Goal: Task Accomplishment & Management: Complete application form

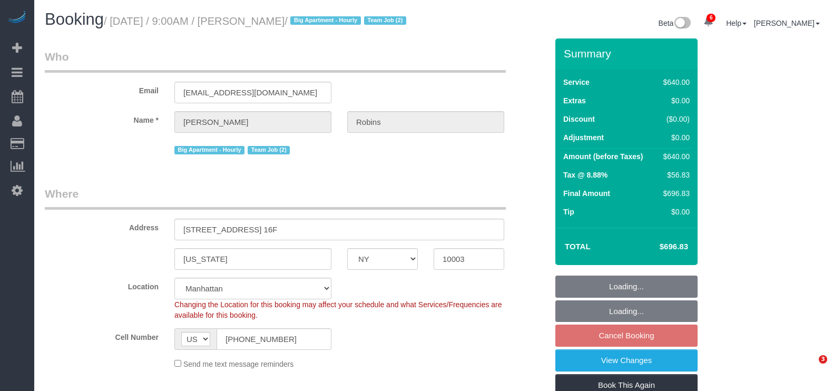
select select "NY"
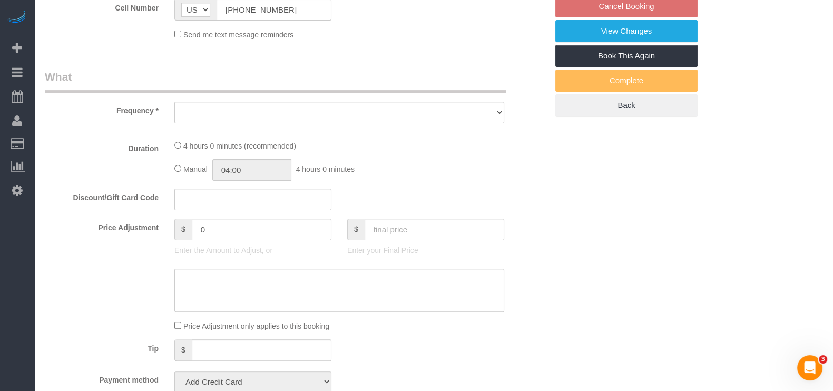
scroll to position [329, 0]
select select "string:stripe-pm_1Roqj44VGloSiKo75hOd044o"
select select "2"
select select "240"
select select "number:57"
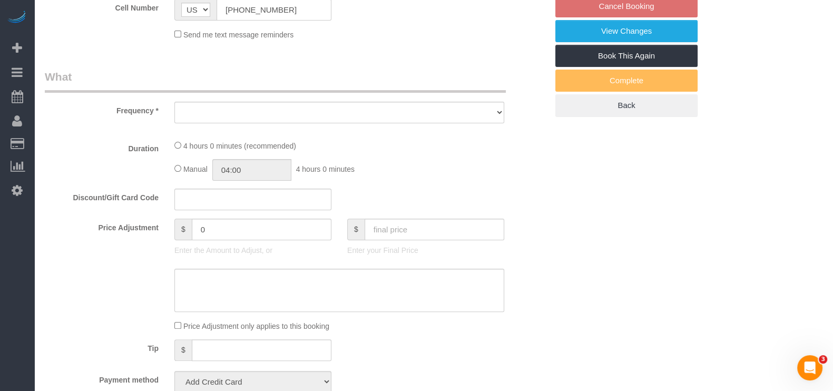
select select "number:72"
select select "number:15"
select select "number:6"
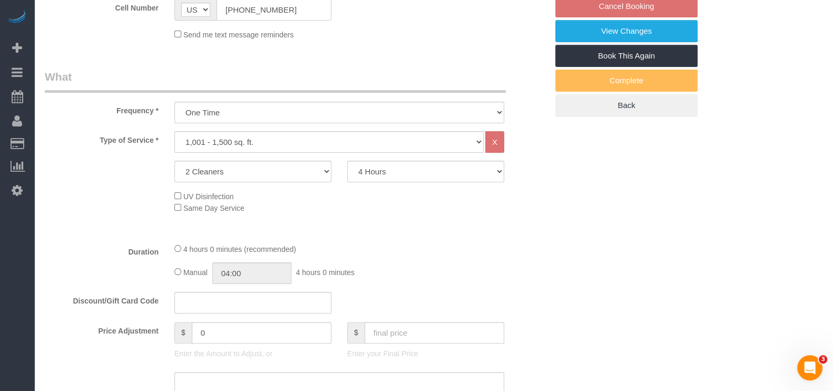
select select "object:910"
select select "spot1"
select select "object:1344"
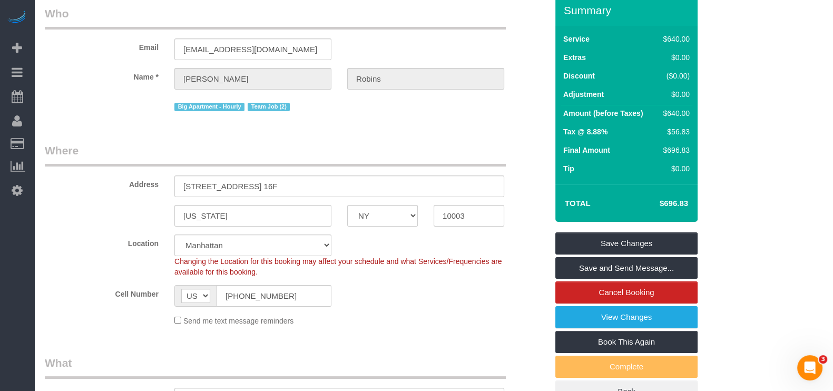
scroll to position [0, 0]
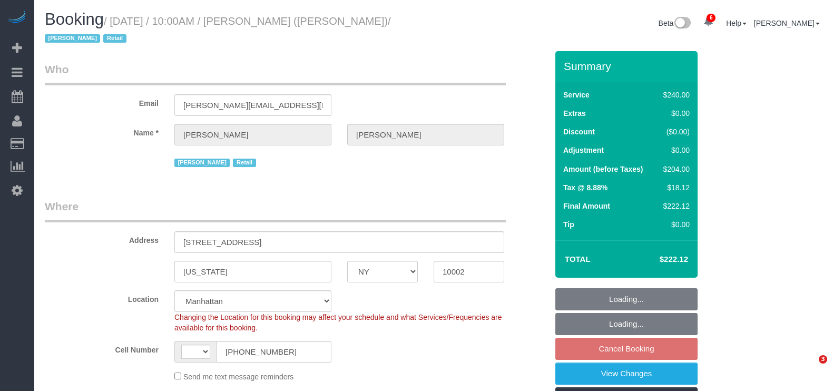
select select "NY"
select select "number:89"
select select "number:90"
select select "number:15"
select select "number:7"
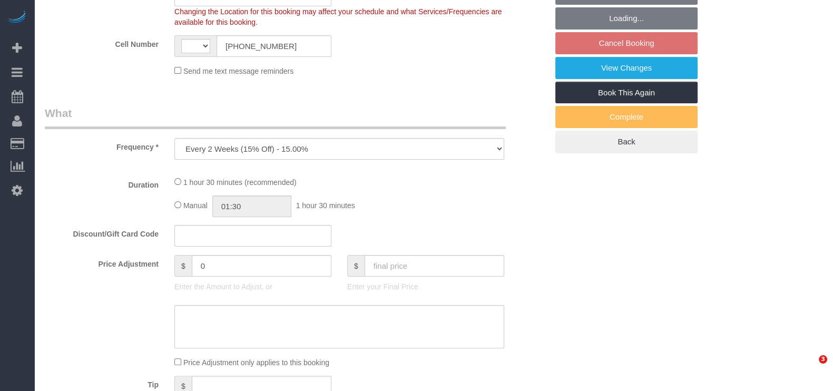
select select "string:[GEOGRAPHIC_DATA]"
select select "string:stripe-pm_1QIcSx4VGloSiKo7YBGSrmhK"
select select "2"
select select "90"
select select "spot2"
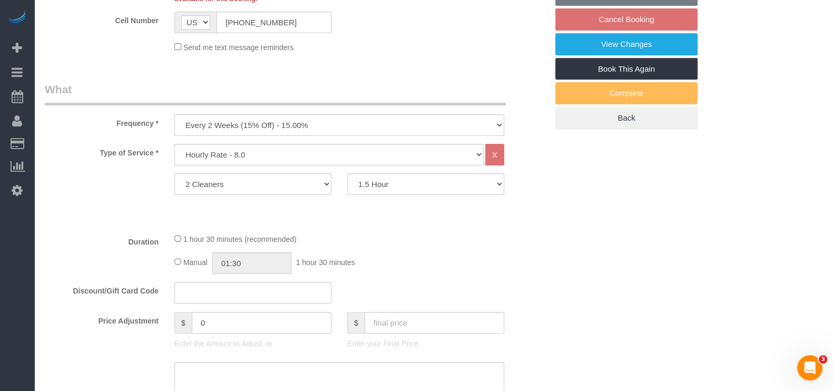
select select "object:1413"
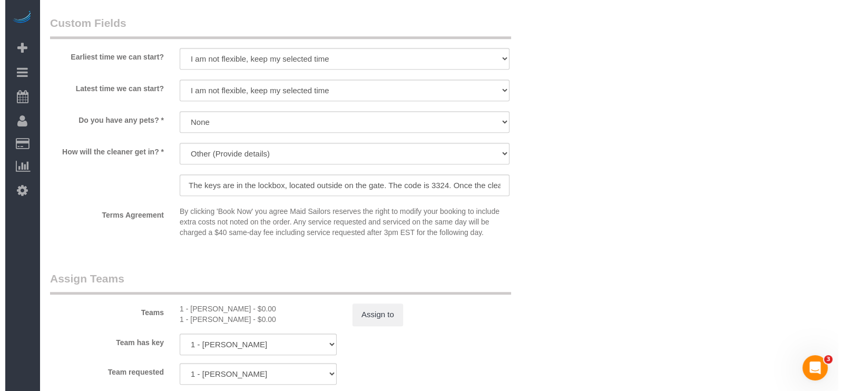
scroll to position [1186, 0]
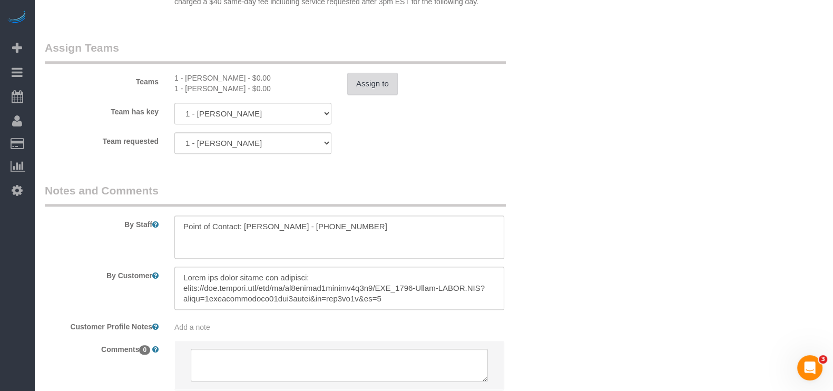
click at [355, 85] on button "Assign to" at bounding box center [372, 84] width 51 height 22
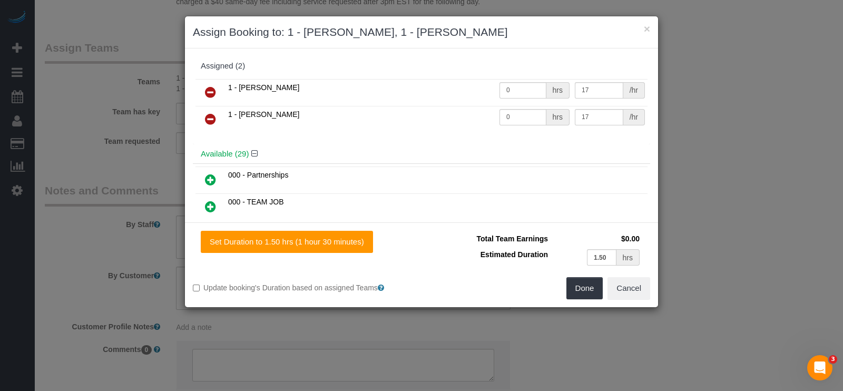
click at [208, 88] on icon at bounding box center [210, 92] width 11 height 13
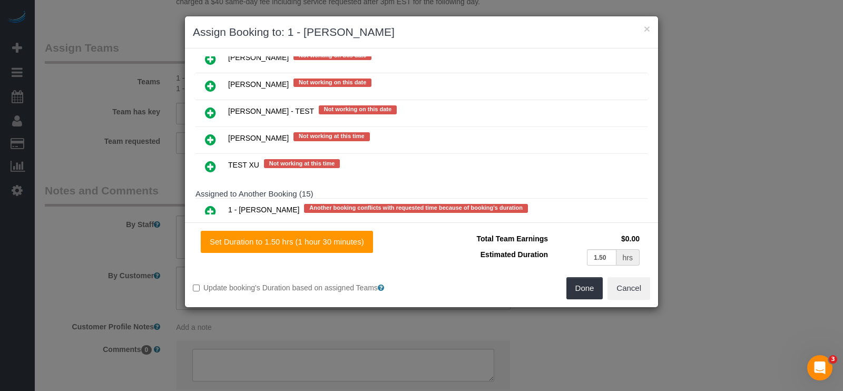
scroll to position [1804, 0]
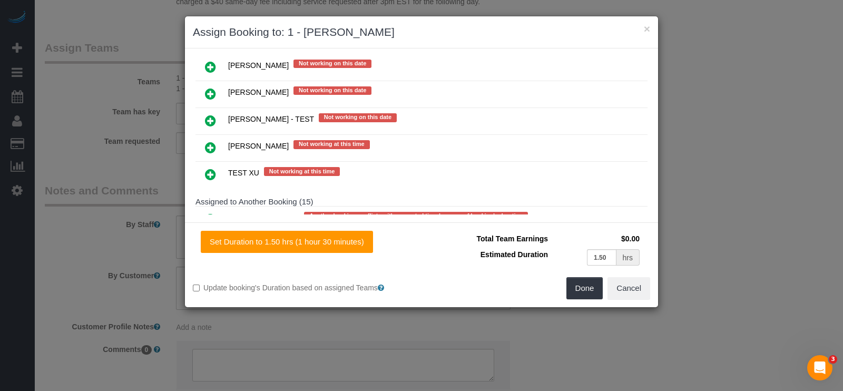
click at [204, 236] on link at bounding box center [210, 246] width 25 height 21
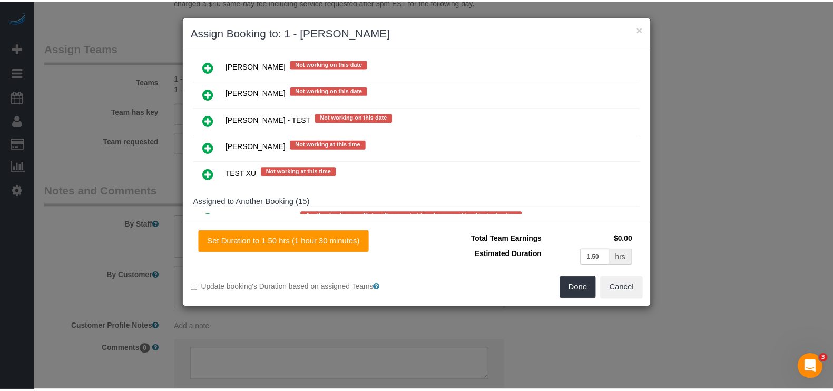
scroll to position [1830, 0]
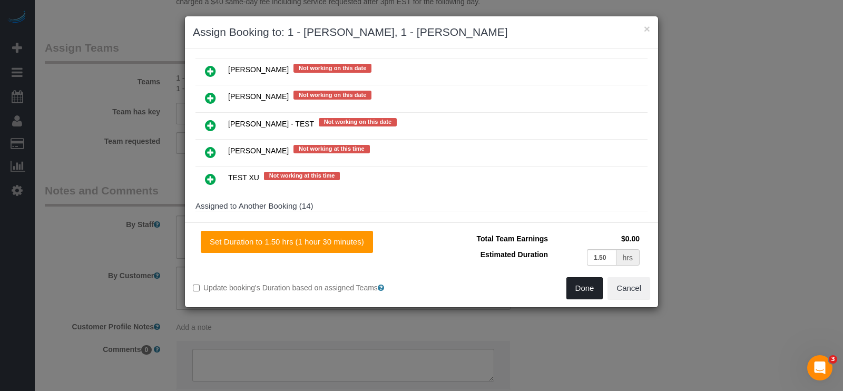
click at [586, 292] on button "Done" at bounding box center [585, 288] width 37 height 22
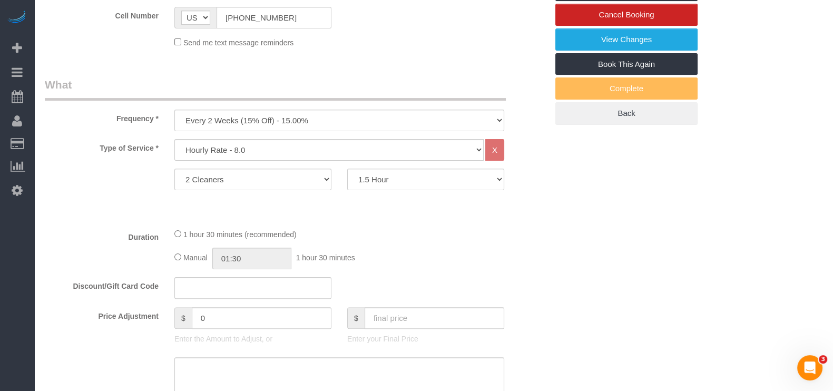
scroll to position [131, 0]
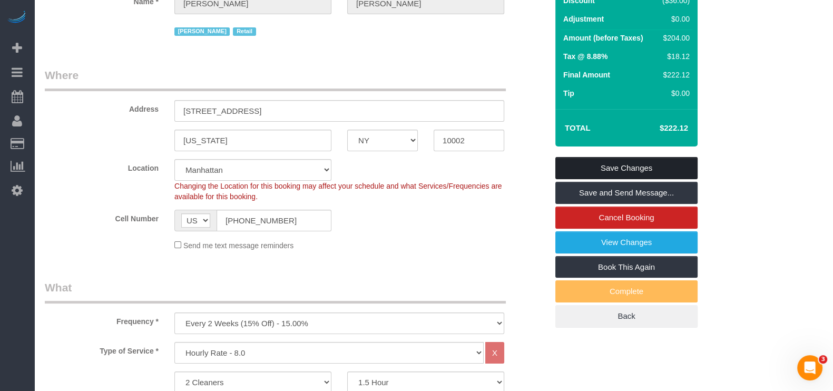
click at [623, 170] on link "Save Changes" at bounding box center [626, 168] width 142 height 22
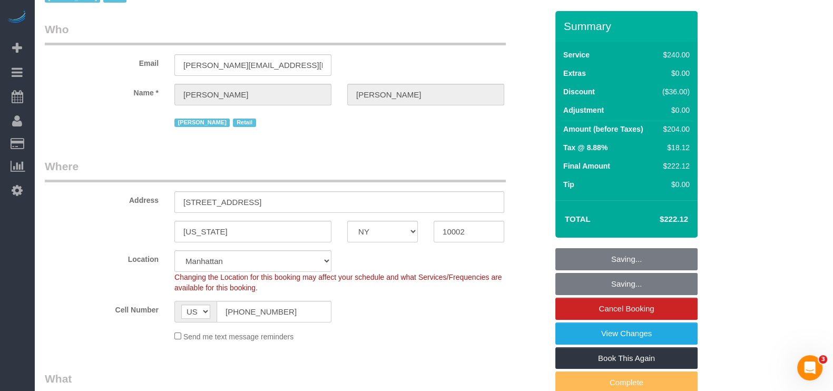
scroll to position [0, 0]
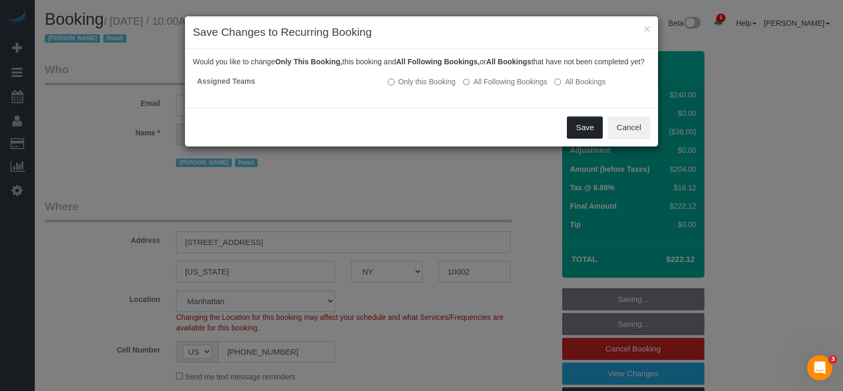
click at [590, 128] on button "Save" at bounding box center [585, 127] width 36 height 22
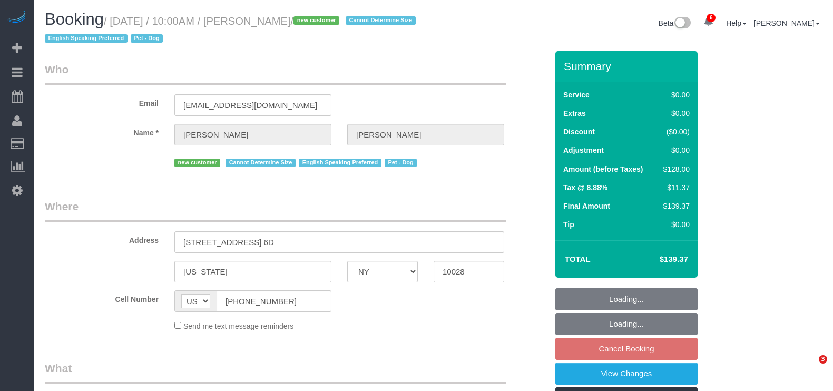
select select "NY"
select select "1"
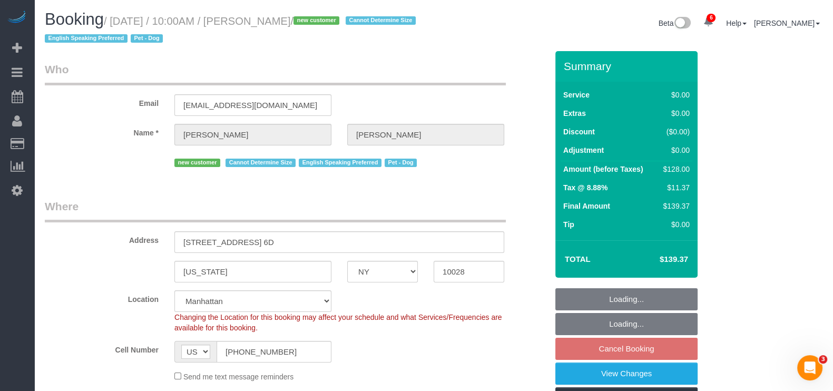
select select "spot2"
select select "number:57"
select select "number:76"
select select "number:13"
select select "number:5"
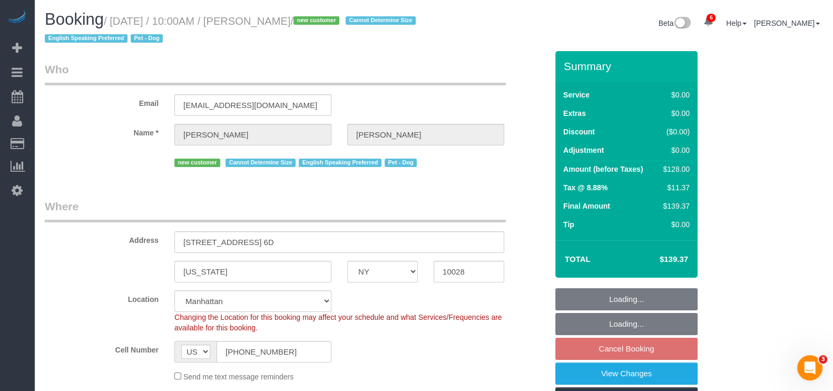
select select "object:1371"
select select "string:stripe-pm_1RuITc4VGloSiKo7L867WxHG"
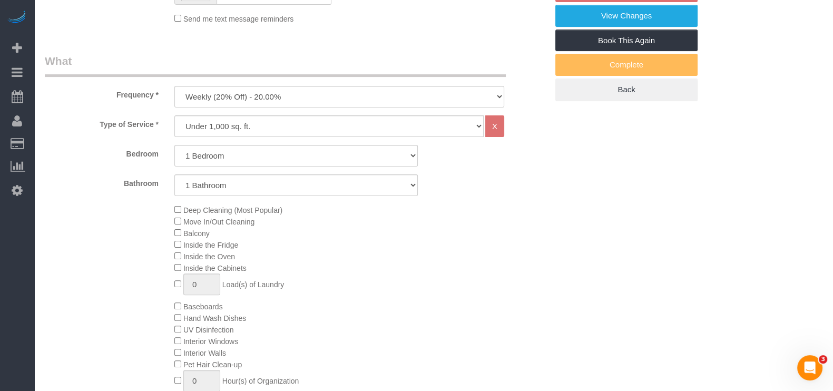
select select "1"
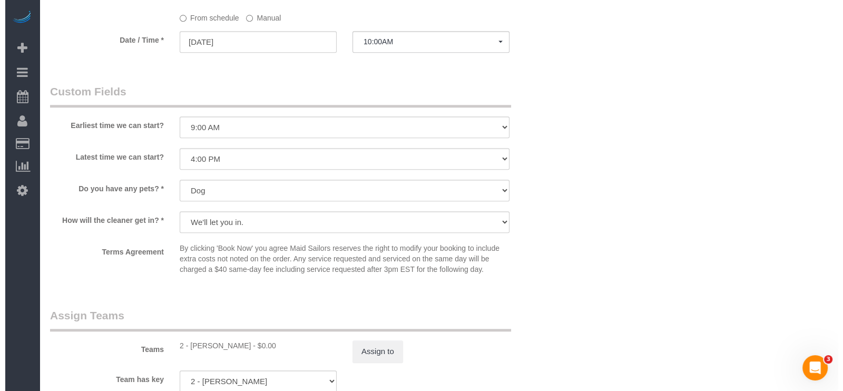
scroll to position [1383, 0]
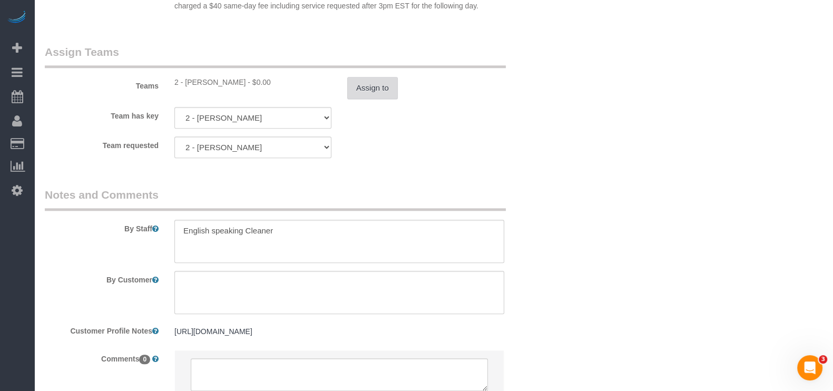
click at [375, 96] on button "Assign to" at bounding box center [372, 88] width 51 height 22
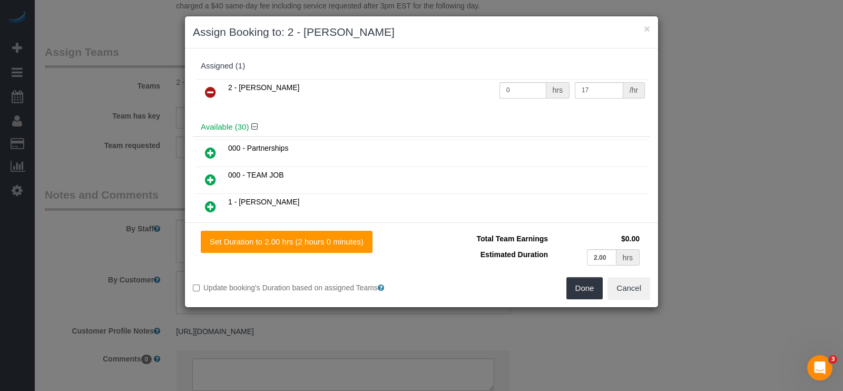
click at [207, 86] on icon at bounding box center [210, 92] width 11 height 13
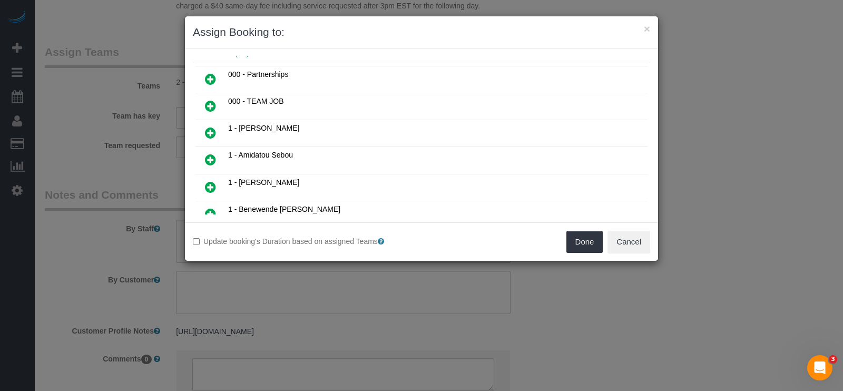
scroll to position [131, 0]
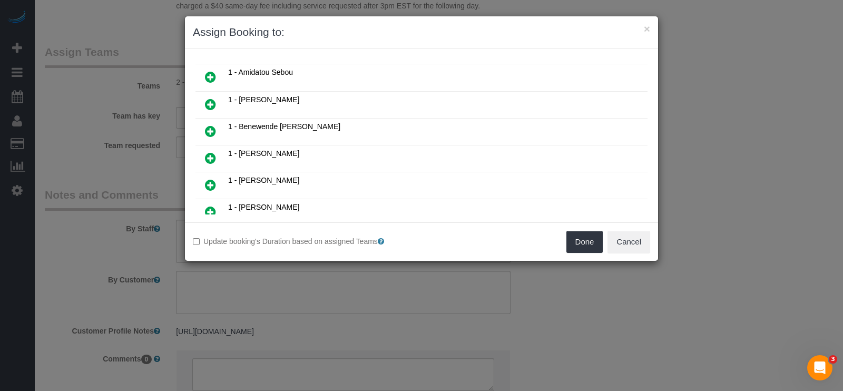
drag, startPoint x: 212, startPoint y: 103, endPoint x: 254, endPoint y: 112, distance: 42.7
click at [211, 102] on icon at bounding box center [210, 104] width 11 height 13
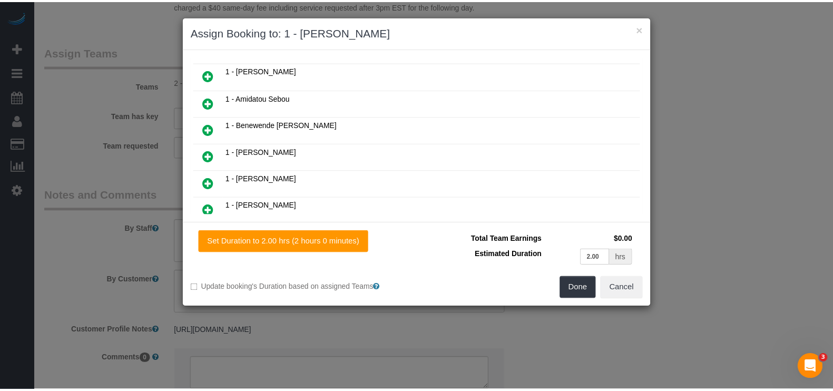
scroll to position [156, 0]
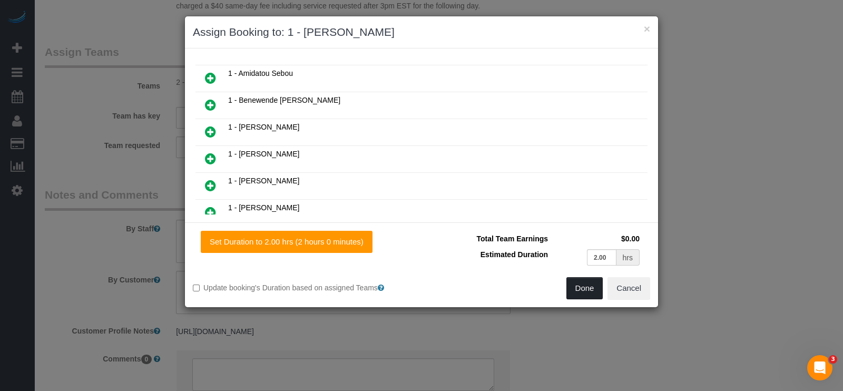
click at [589, 282] on button "Done" at bounding box center [585, 288] width 37 height 22
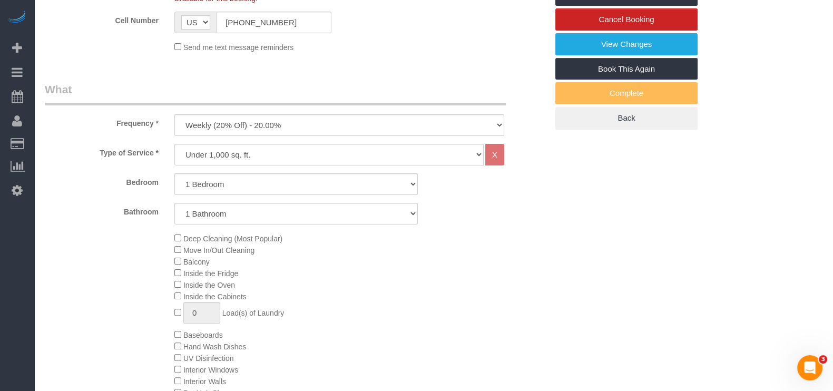
scroll to position [65, 0]
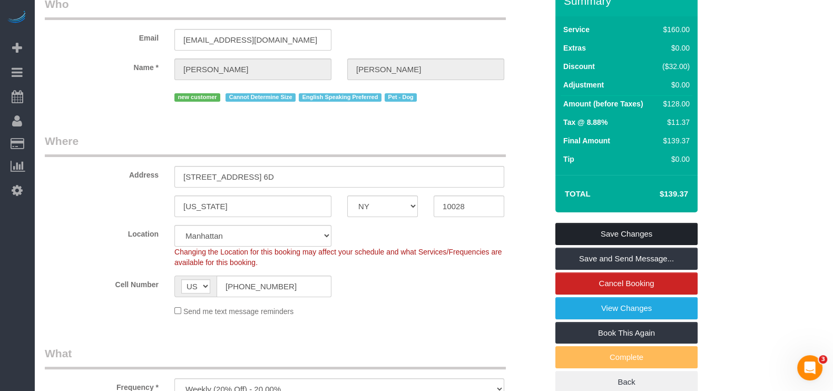
click at [675, 230] on link "Save Changes" at bounding box center [626, 234] width 142 height 22
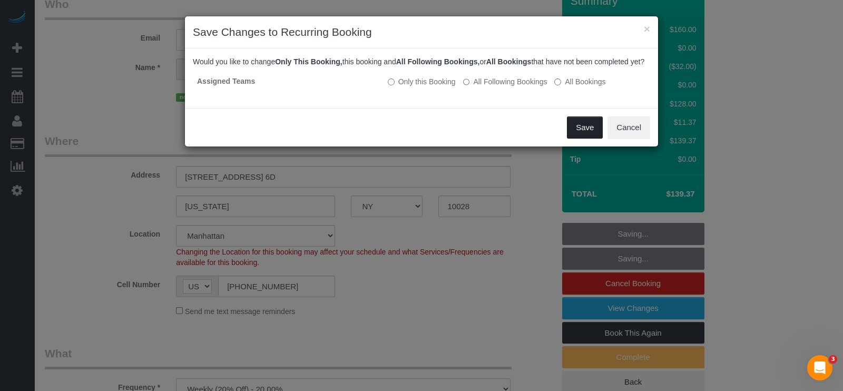
click at [581, 134] on button "Save" at bounding box center [585, 127] width 36 height 22
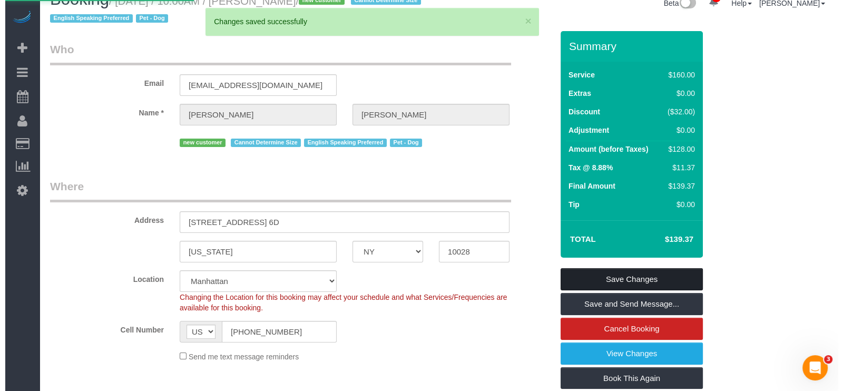
scroll to position [0, 0]
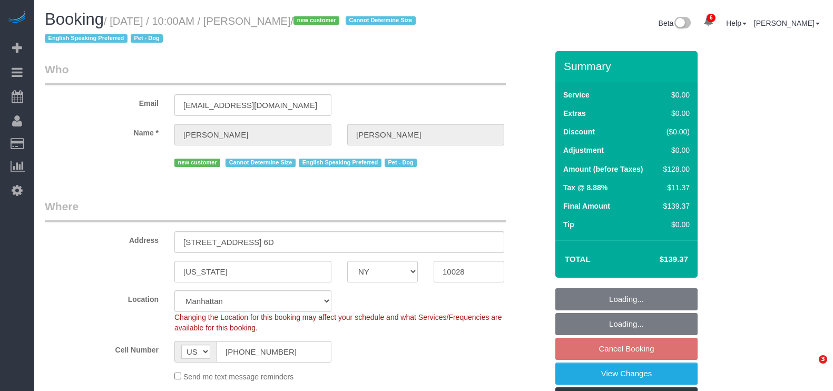
select select "NY"
select select "number:57"
select select "number:76"
select select "number:13"
select select "number:5"
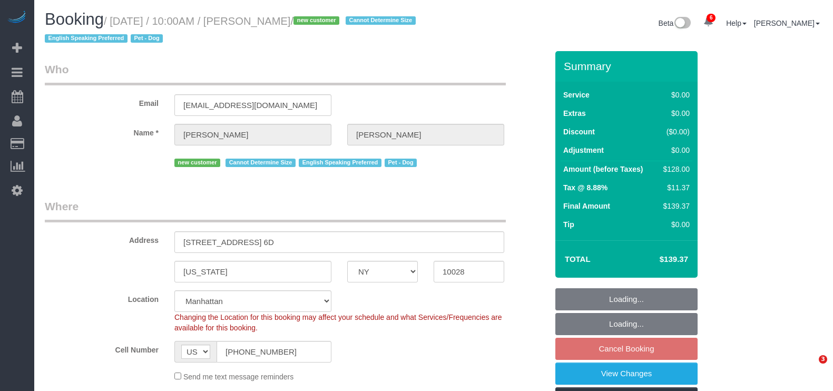
select select "object:1268"
select select "spot2"
select select "1"
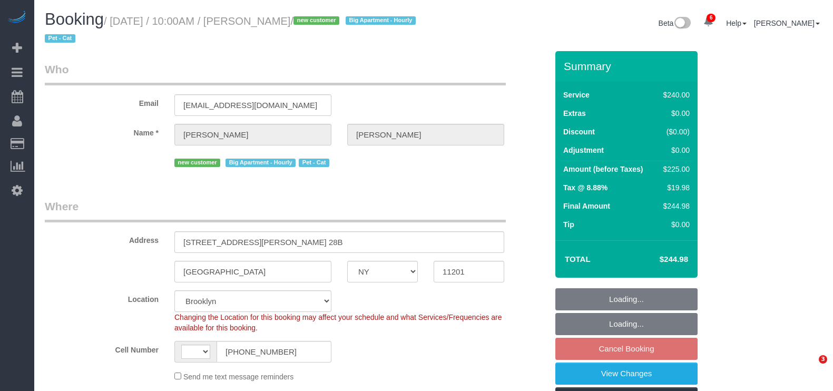
select select "NY"
select select "spot2"
select select "number:89"
select select "number:75"
select select "number:14"
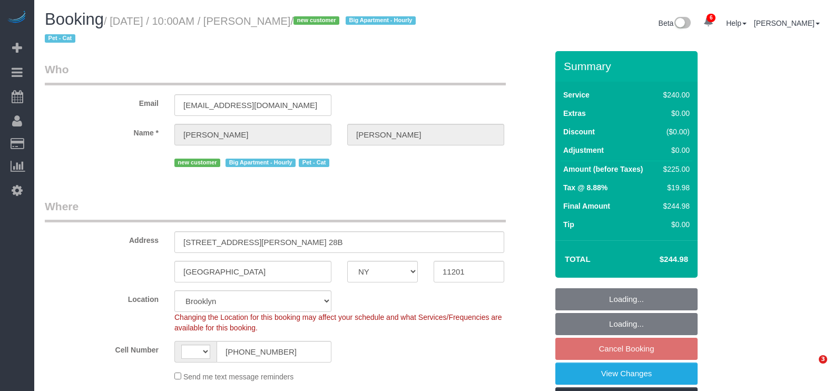
select select "number:5"
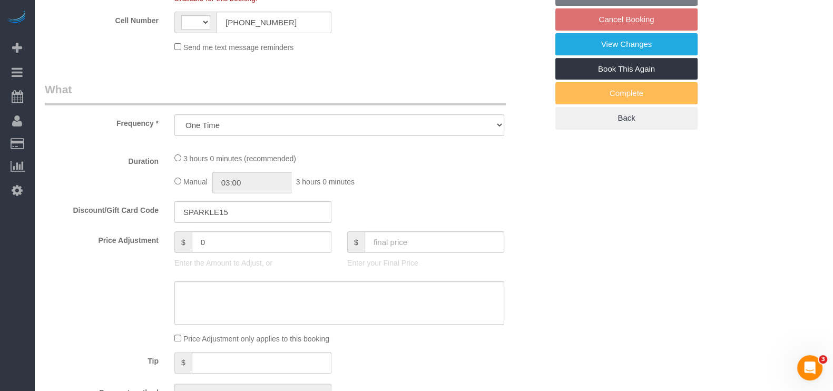
select select "string:[GEOGRAPHIC_DATA]"
select select "180"
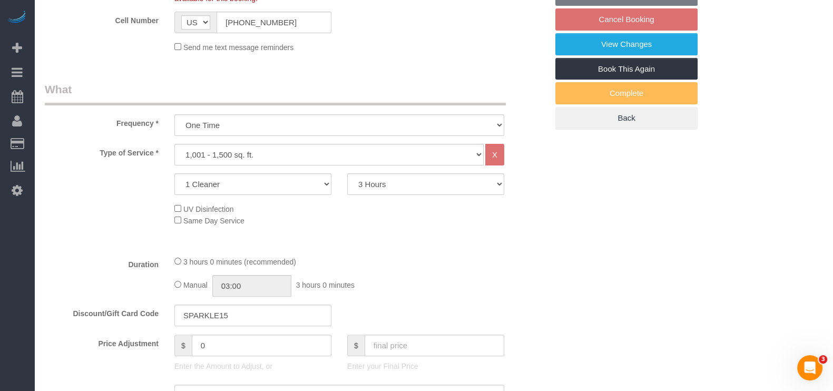
select select "object:919"
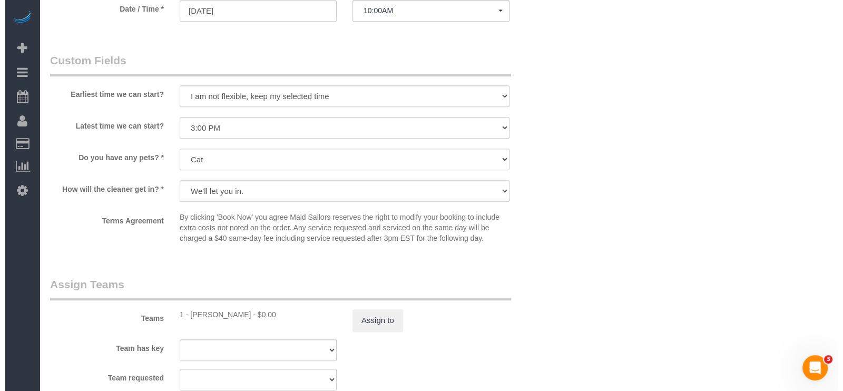
scroll to position [1054, 0]
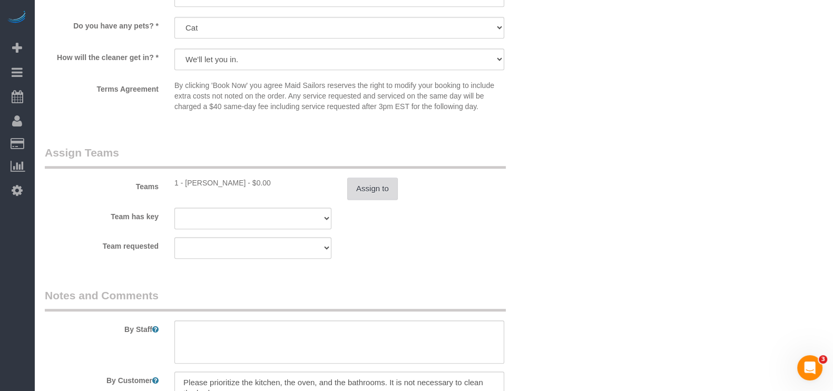
click at [356, 190] on button "Assign to" at bounding box center [372, 189] width 51 height 22
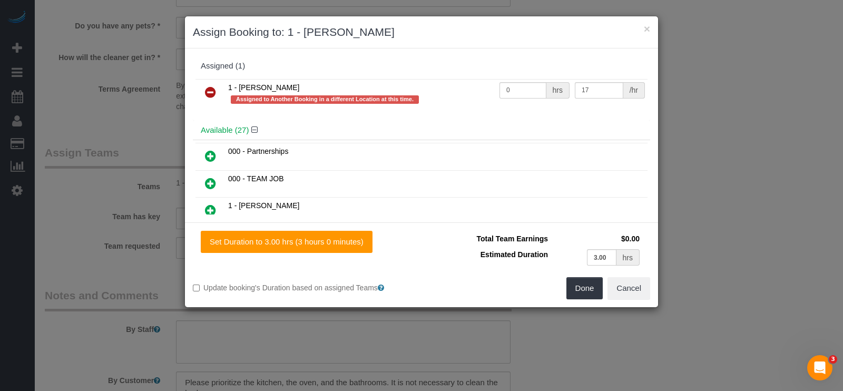
click at [208, 87] on icon at bounding box center [210, 92] width 11 height 13
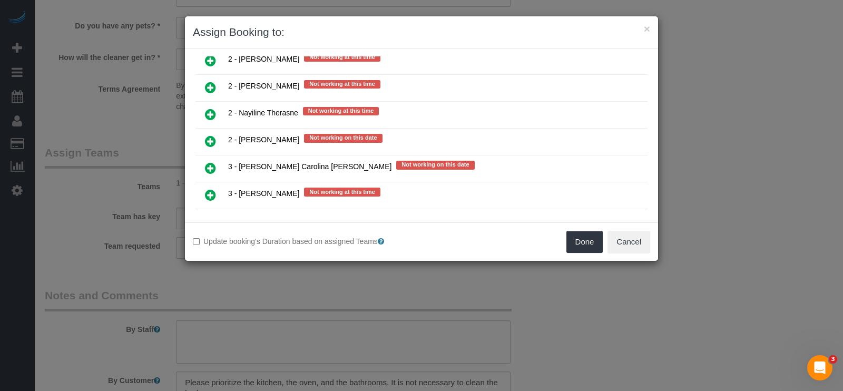
scroll to position [1449, 0]
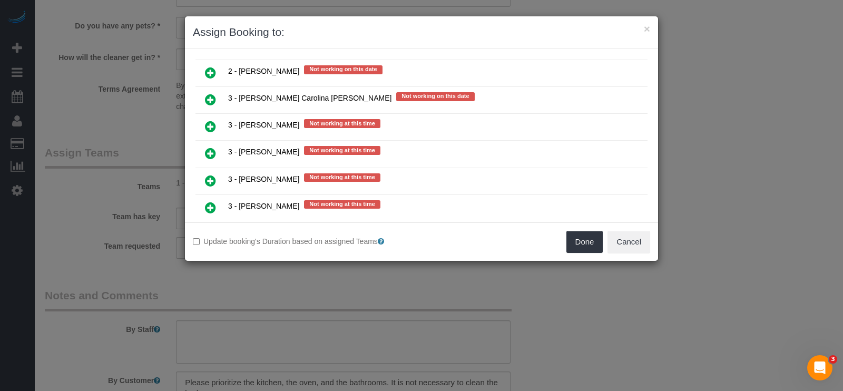
click at [212, 201] on icon at bounding box center [210, 207] width 11 height 13
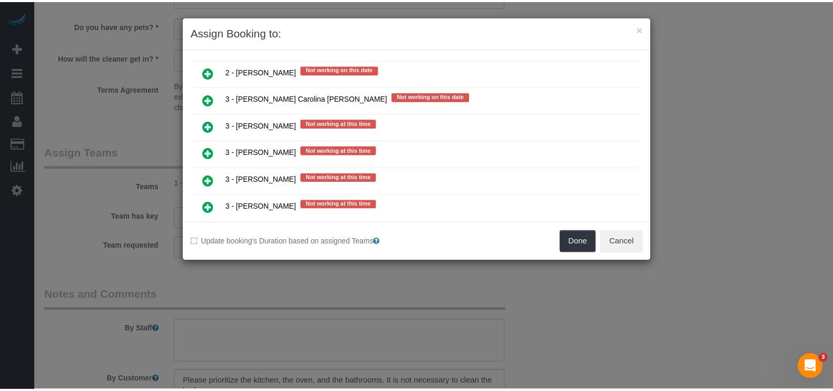
scroll to position [1474, 0]
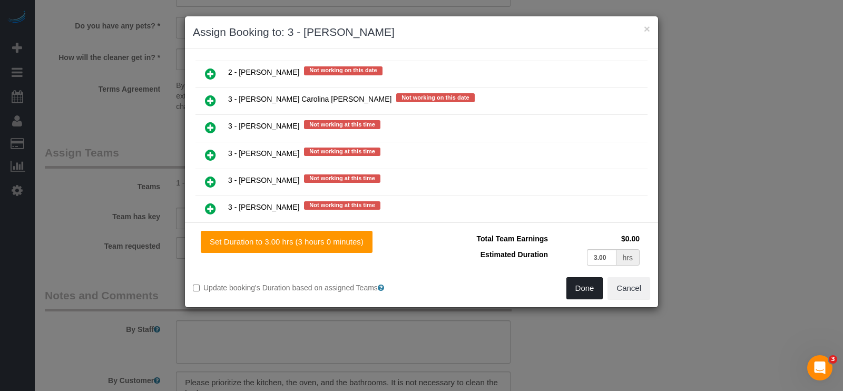
click at [584, 292] on button "Done" at bounding box center [585, 288] width 37 height 22
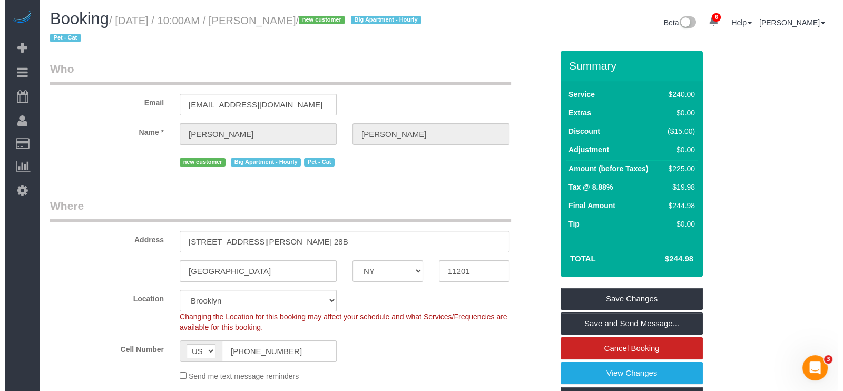
scroll to position [0, 0]
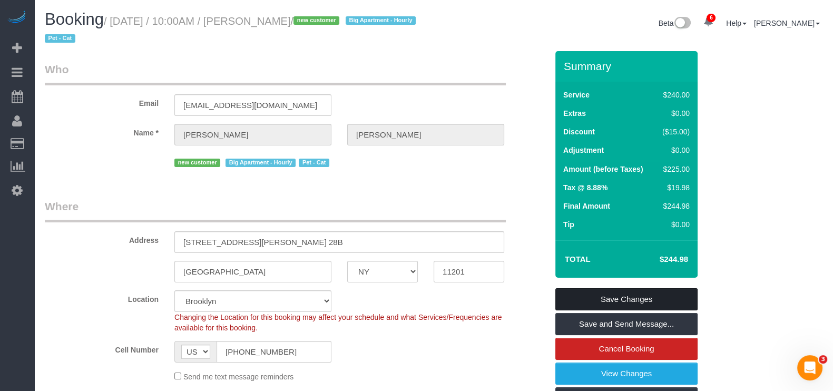
click at [625, 294] on link "Save Changes" at bounding box center [626, 299] width 142 height 22
